Goal: Transaction & Acquisition: Download file/media

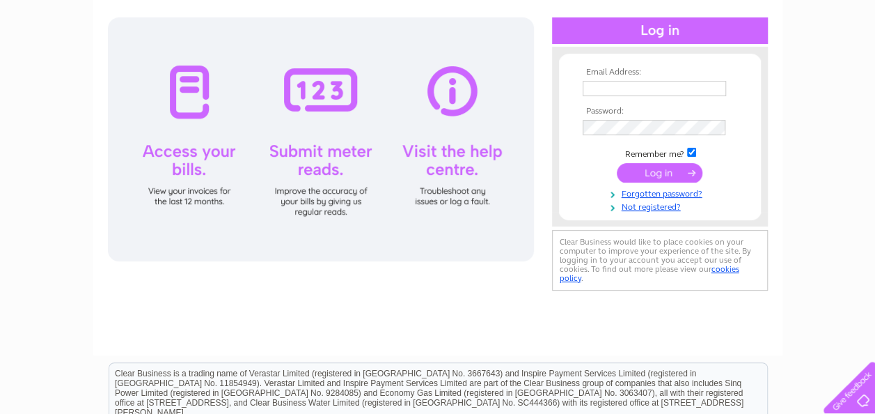
type input "gwen_shann@yahoo.co.uk"
click at [655, 171] on input "submit" at bounding box center [660, 173] width 86 height 20
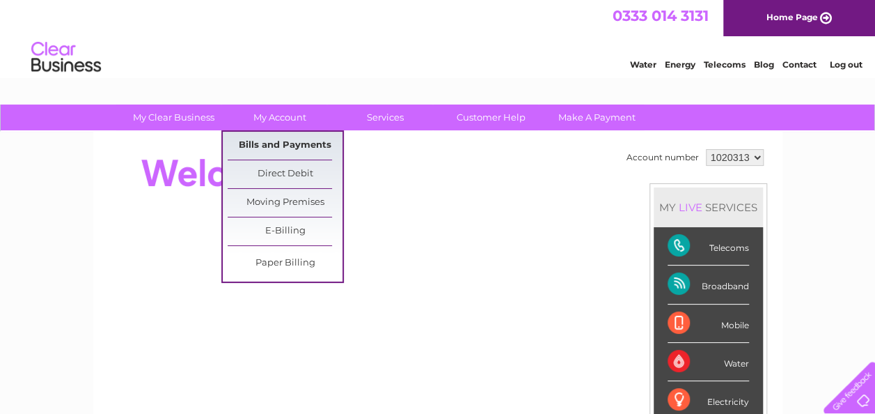
click at [304, 141] on link "Bills and Payments" at bounding box center [285, 146] width 115 height 28
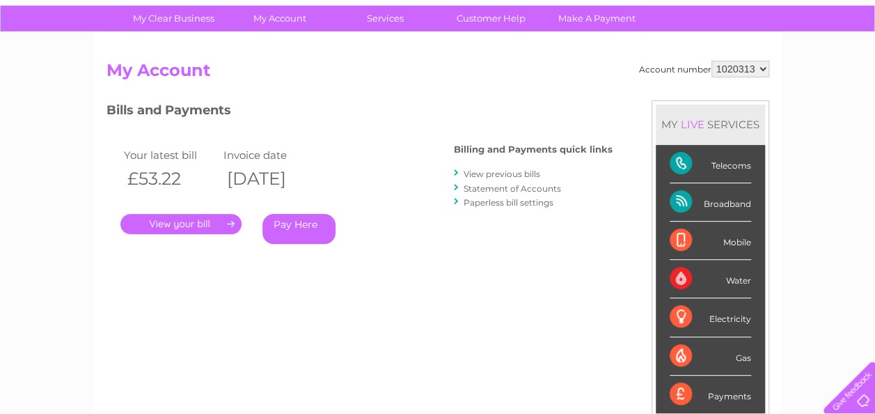
scroll to position [70, 0]
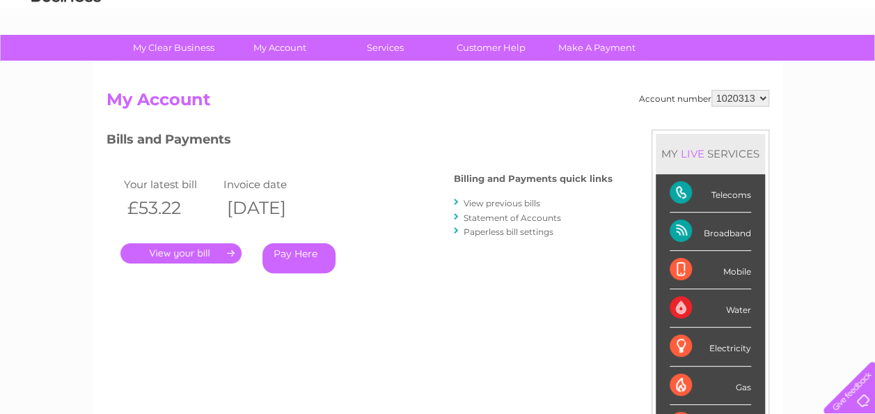
click at [183, 248] on link "." at bounding box center [180, 253] width 121 height 20
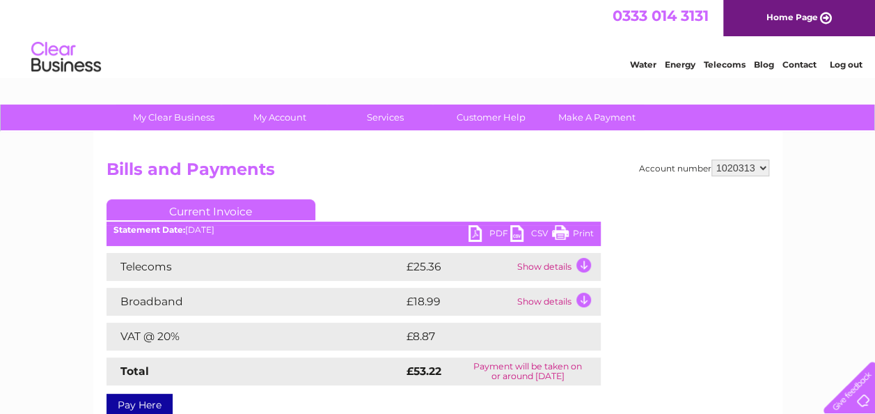
scroll to position [70, 0]
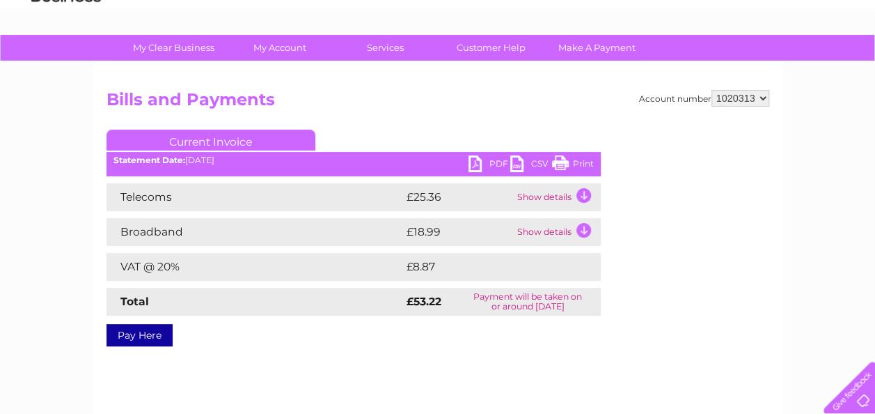
click at [498, 160] on link "PDF" at bounding box center [490, 165] width 42 height 20
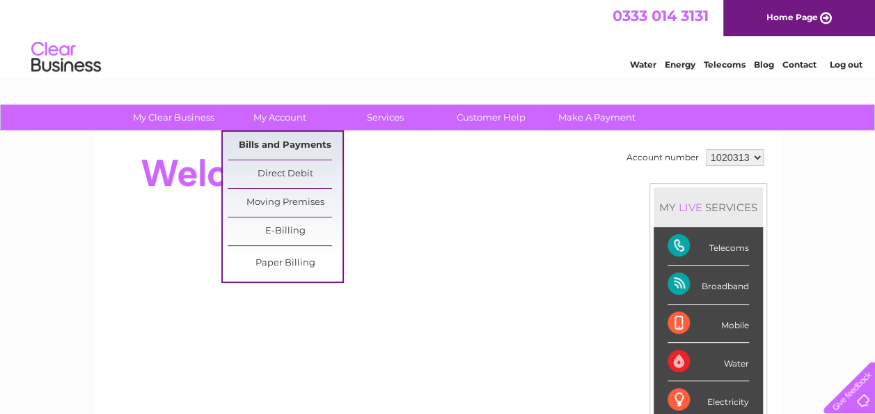
click at [300, 141] on link "Bills and Payments" at bounding box center [285, 146] width 115 height 28
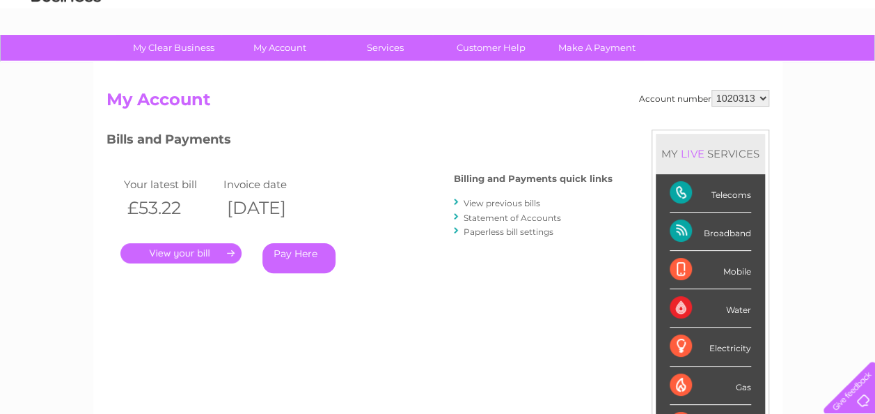
click at [180, 252] on link "." at bounding box center [180, 253] width 121 height 20
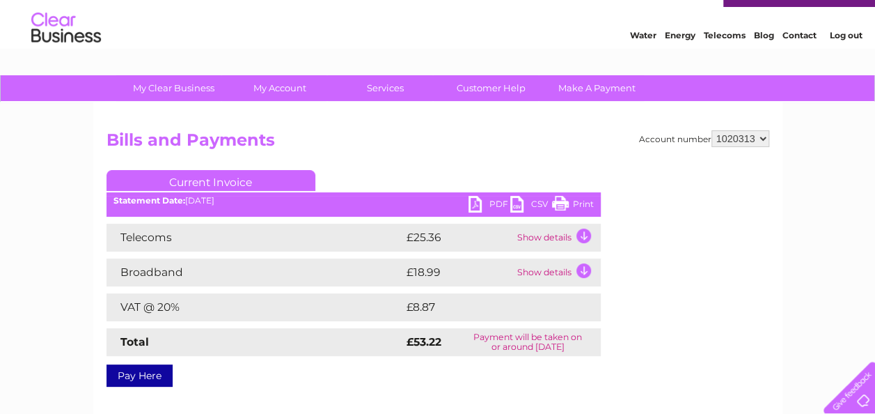
scroll to position [8, 0]
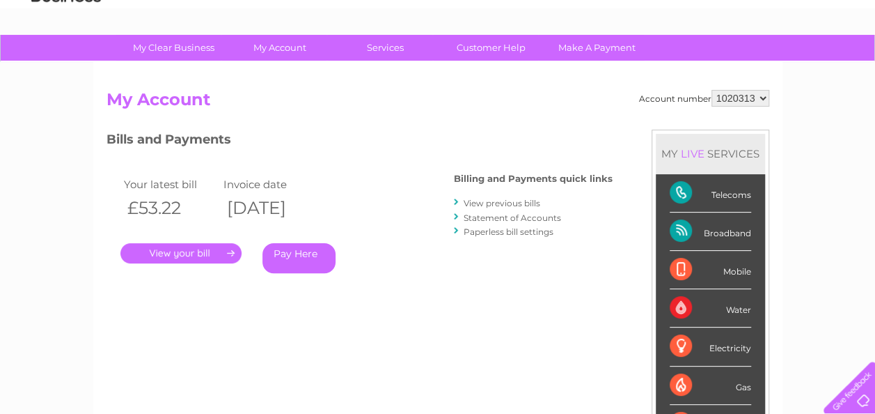
click at [504, 200] on link "View previous bills" at bounding box center [502, 203] width 77 height 10
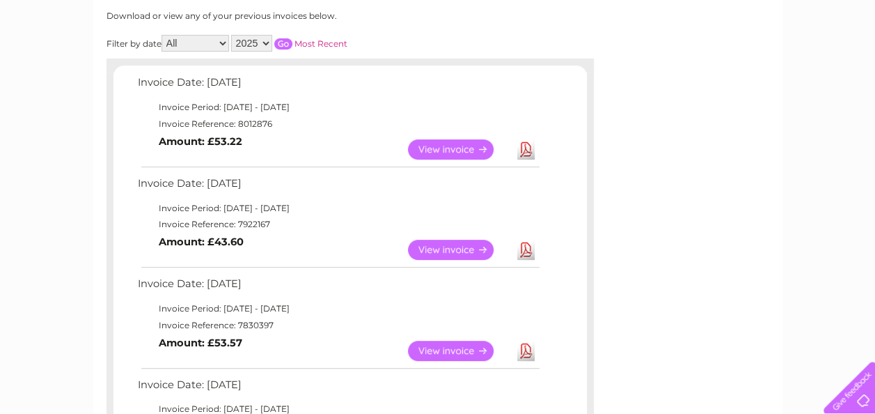
scroll to position [209, 0]
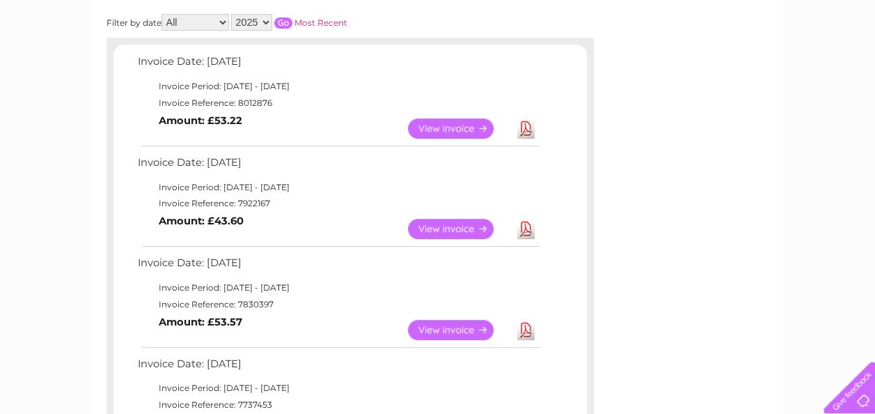
click at [460, 224] on link "View" at bounding box center [459, 229] width 102 height 20
click at [526, 224] on link "Download" at bounding box center [525, 229] width 17 height 20
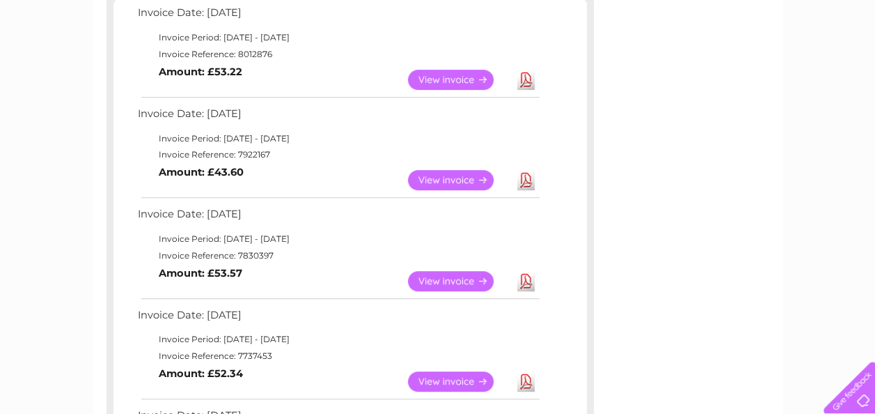
scroll to position [279, 0]
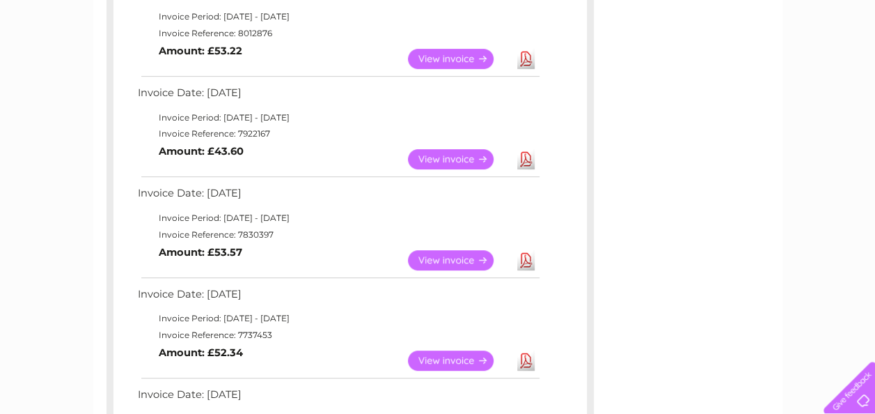
click at [527, 255] on link "Download" at bounding box center [525, 260] width 17 height 20
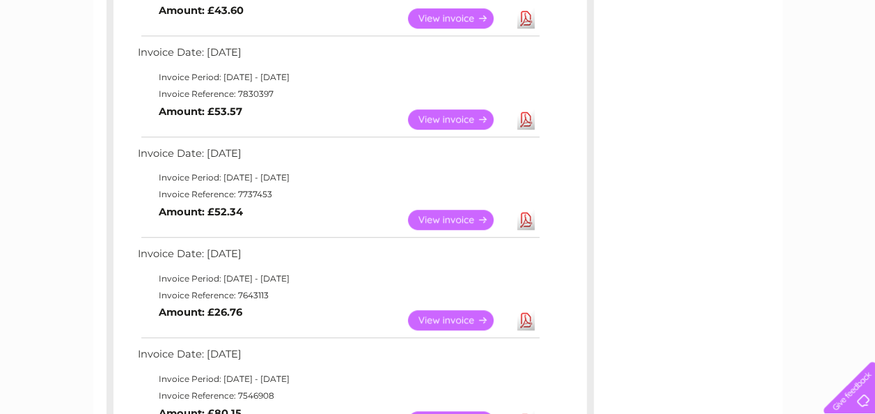
scroll to position [418, 0]
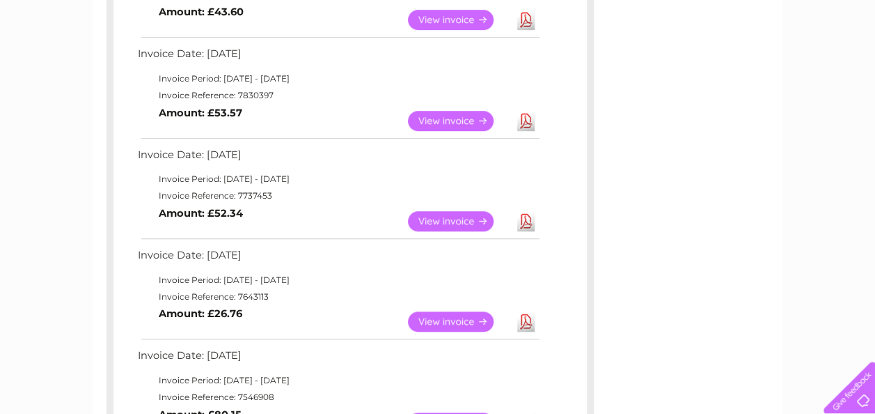
click at [526, 318] on link "Download" at bounding box center [525, 321] width 17 height 20
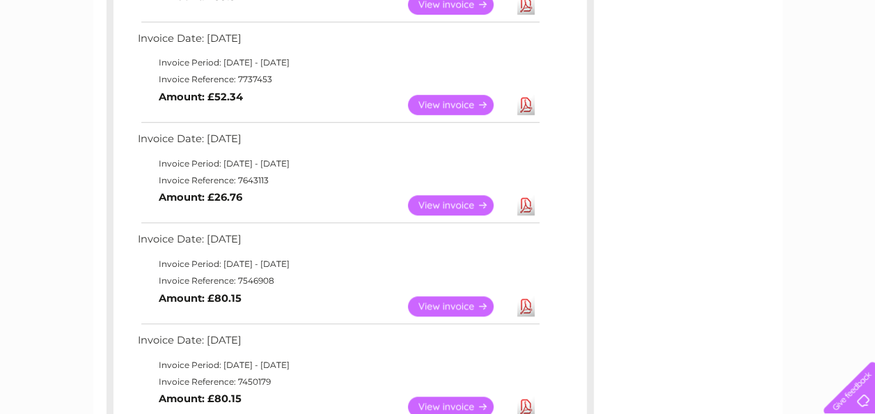
scroll to position [557, 0]
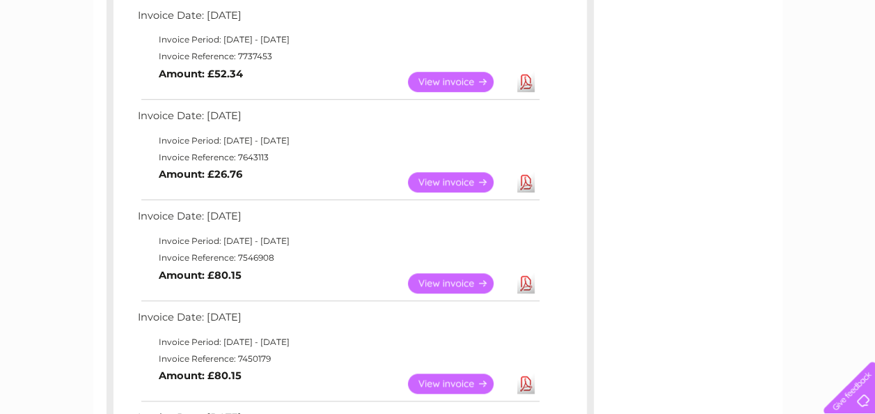
click at [527, 281] on link "Download" at bounding box center [525, 283] width 17 height 20
